Goal: Task Accomplishment & Management: Use online tool/utility

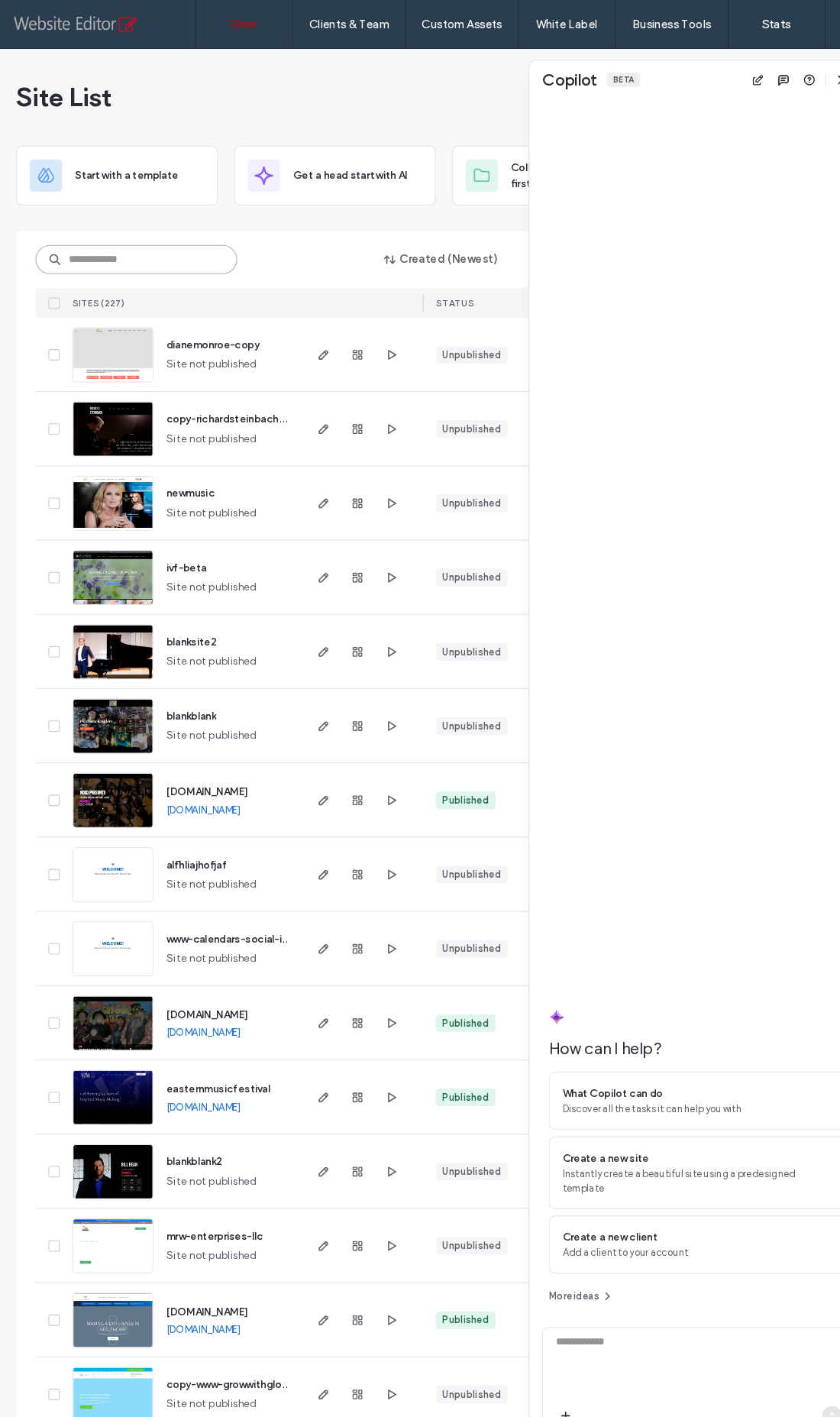
click at [96, 238] on input at bounding box center [128, 246] width 190 height 28
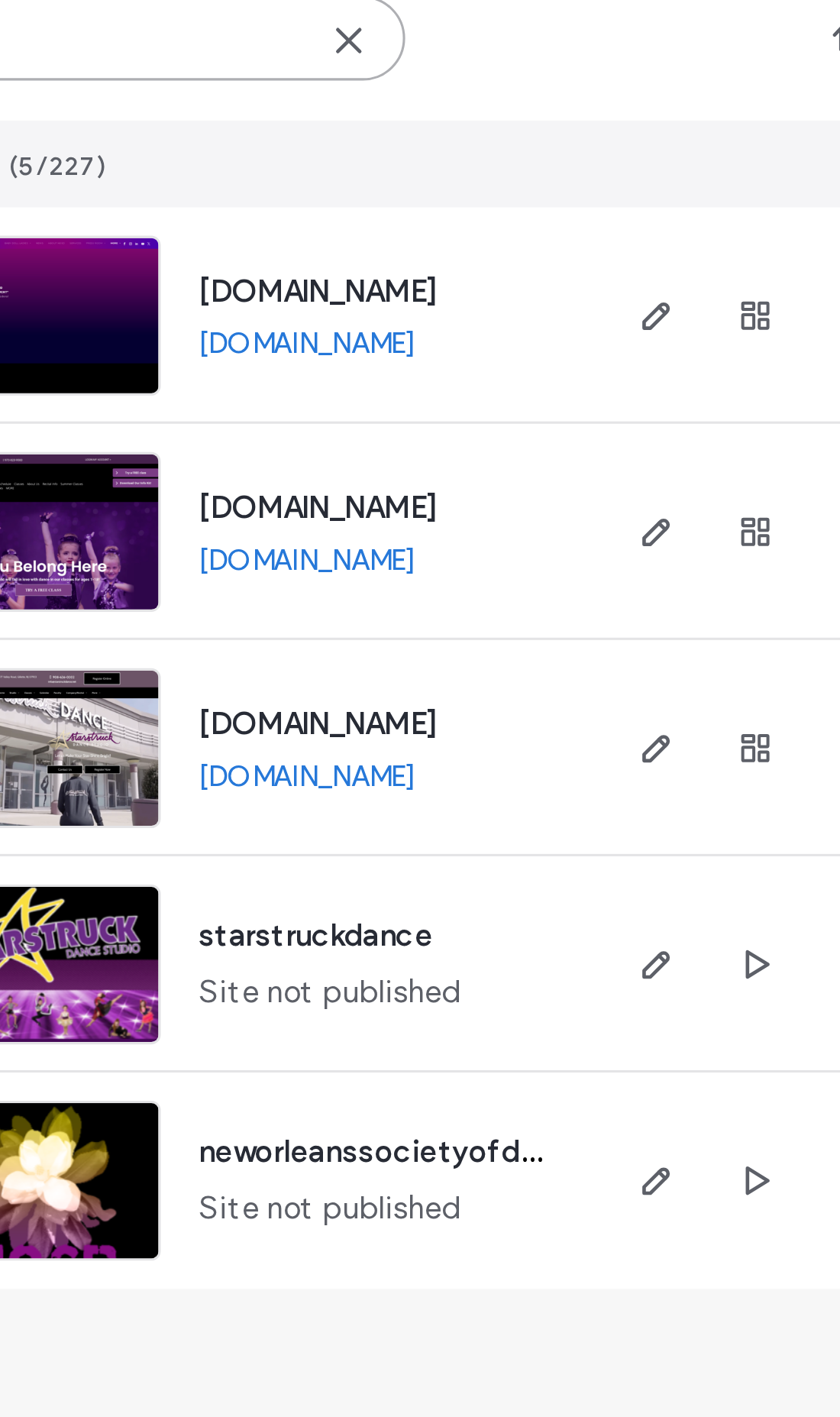
type input "*****"
click at [300, 400] on icon "button" at bounding box center [306, 406] width 13 height 13
